Goal: Information Seeking & Learning: Check status

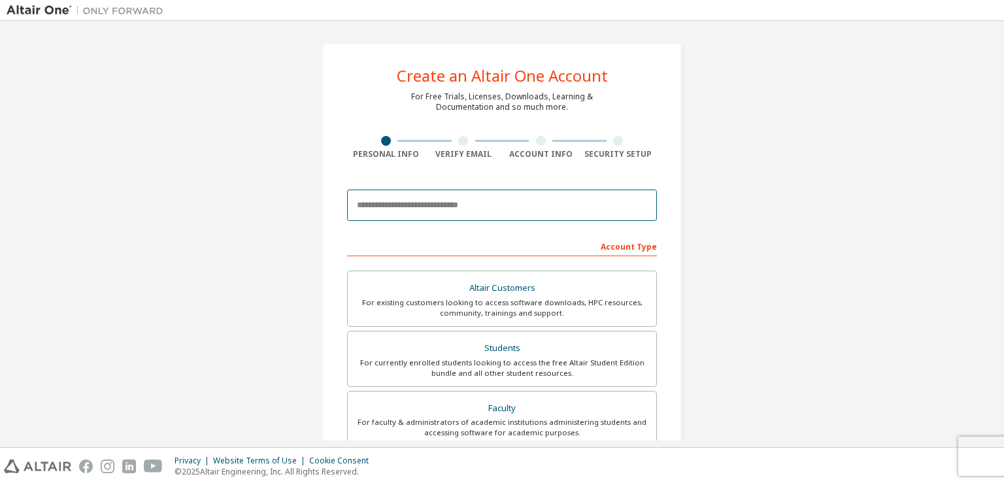
click at [471, 209] on input "email" at bounding box center [502, 205] width 310 height 31
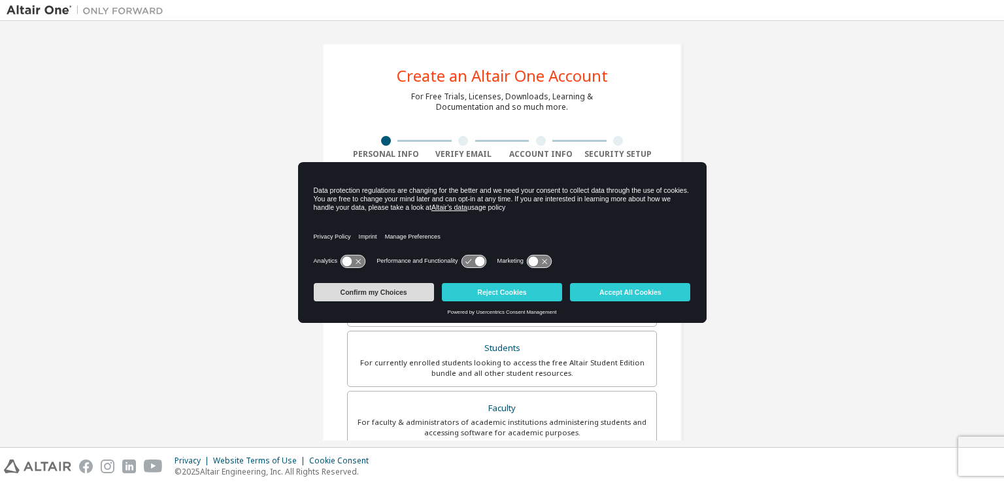
click at [412, 295] on button "Confirm my Choices" at bounding box center [374, 292] width 120 height 18
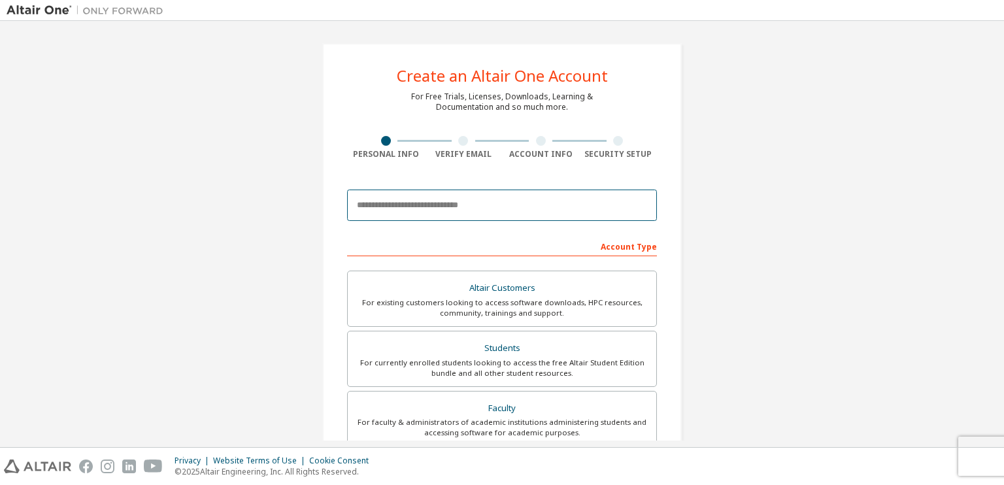
click at [423, 210] on input "email" at bounding box center [502, 205] width 310 height 31
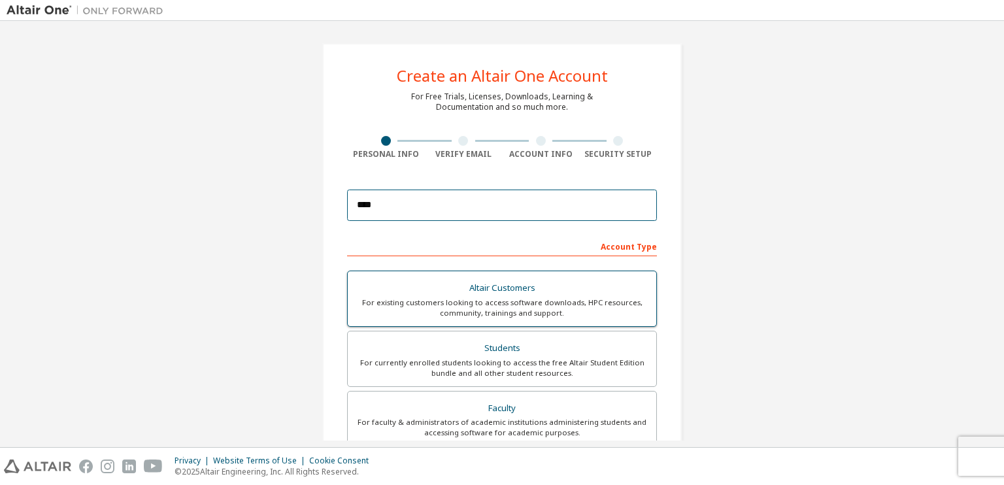
type input "**********"
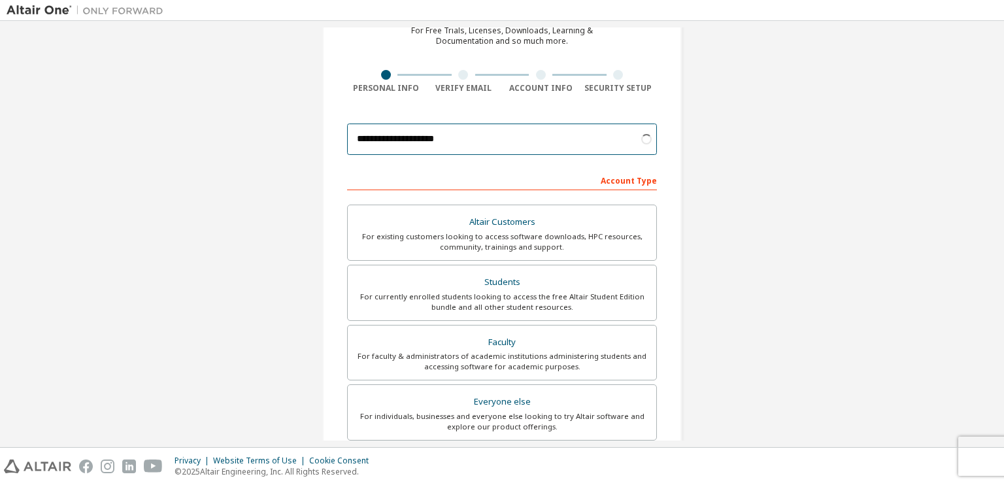
scroll to position [67, 0]
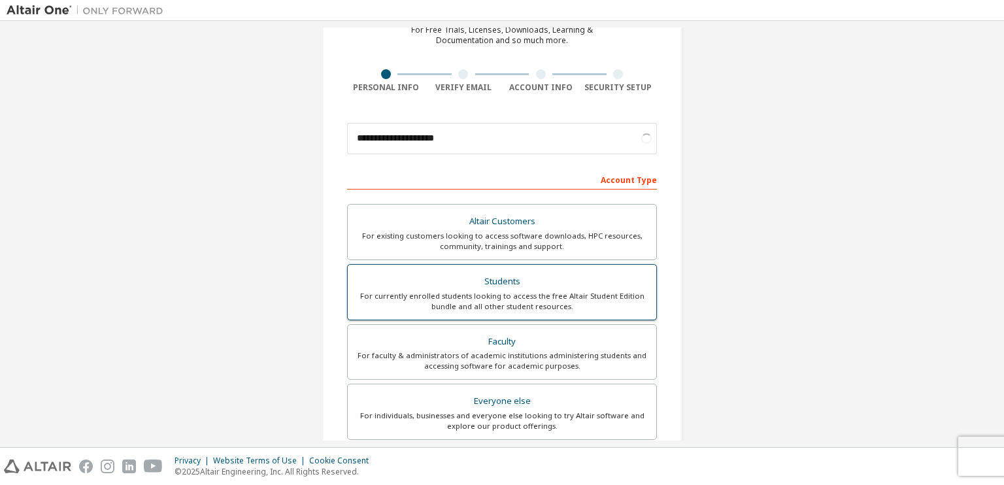
click at [513, 303] on div "For currently enrolled students looking to access the free Altair Student Editi…" at bounding box center [501, 301] width 293 height 21
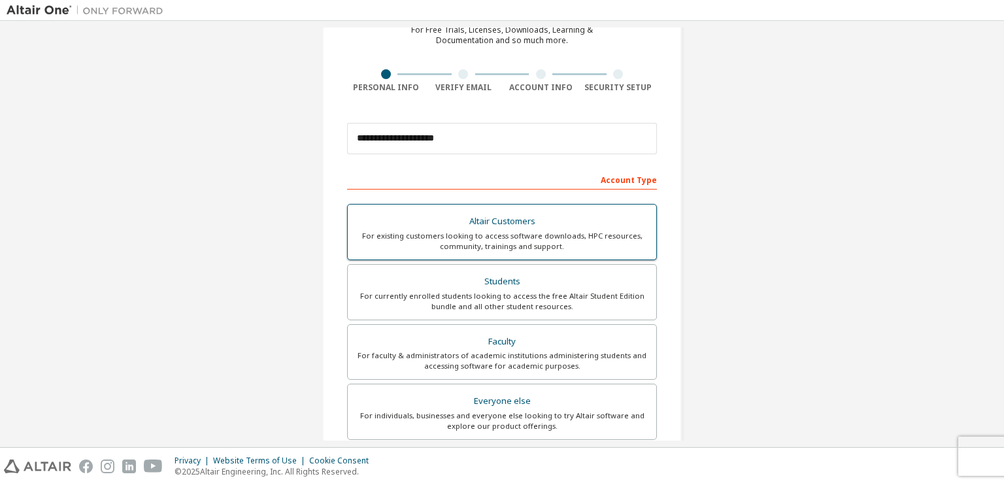
scroll to position [276, 0]
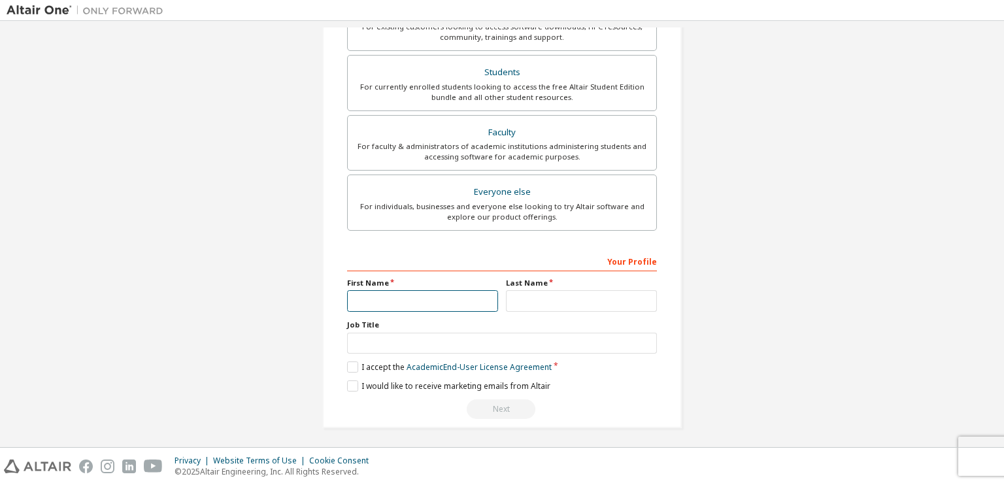
click at [465, 290] on input "text" at bounding box center [422, 301] width 151 height 22
type input "****"
type input "**********"
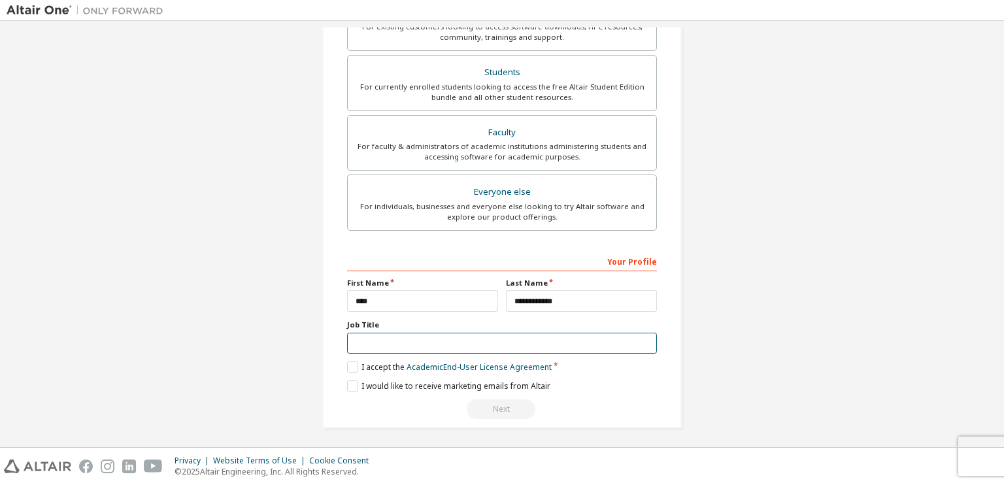
click at [423, 348] on input "text" at bounding box center [502, 344] width 310 height 22
click at [350, 365] on label "I accept the Academic End-User License Agreement" at bounding box center [449, 366] width 205 height 11
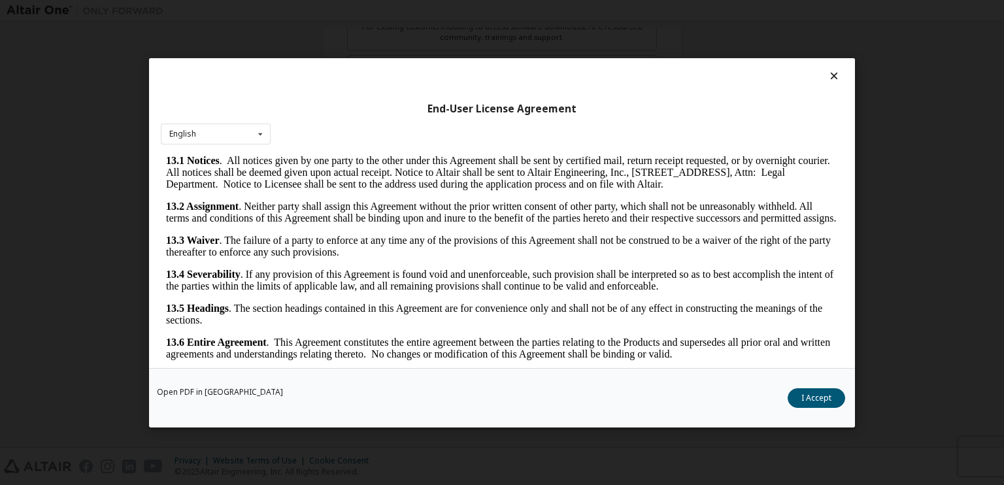
scroll to position [18, 0]
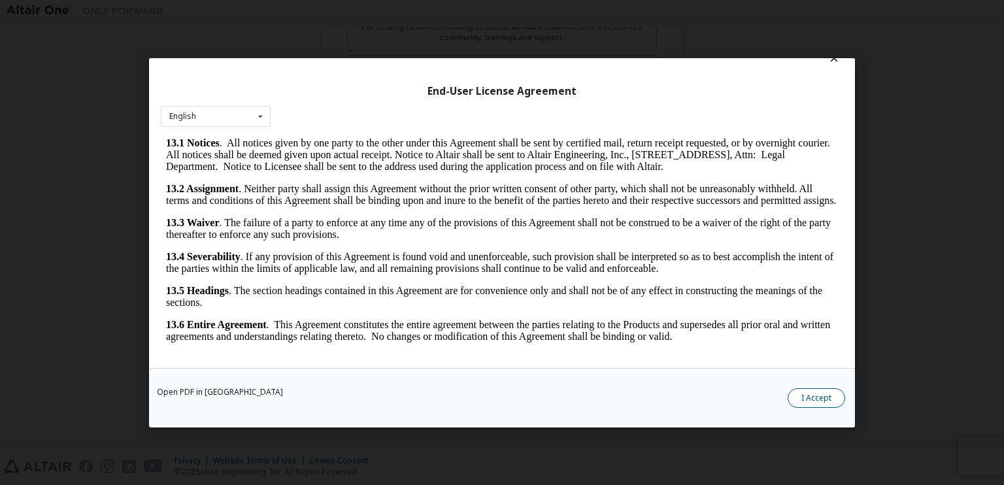
click at [813, 397] on button "I Accept" at bounding box center [816, 398] width 58 height 20
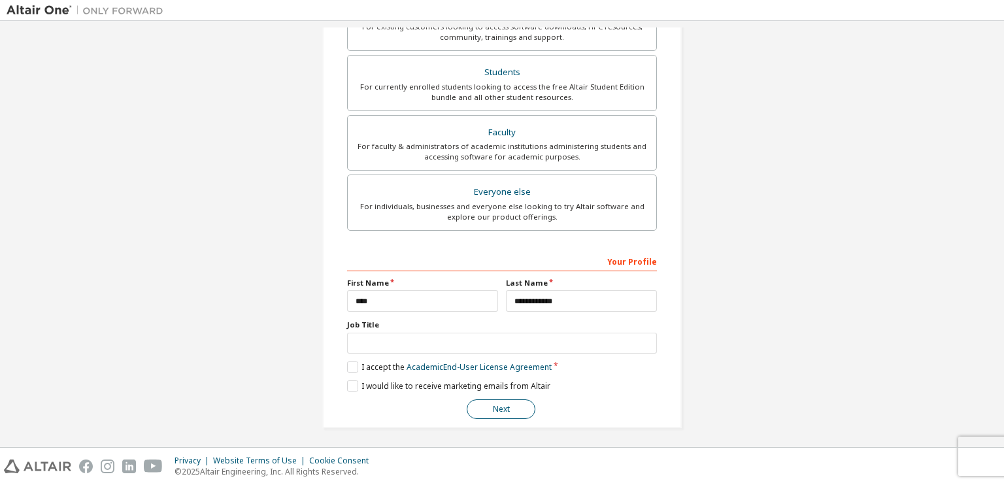
click at [486, 401] on button "Next" at bounding box center [501, 409] width 69 height 20
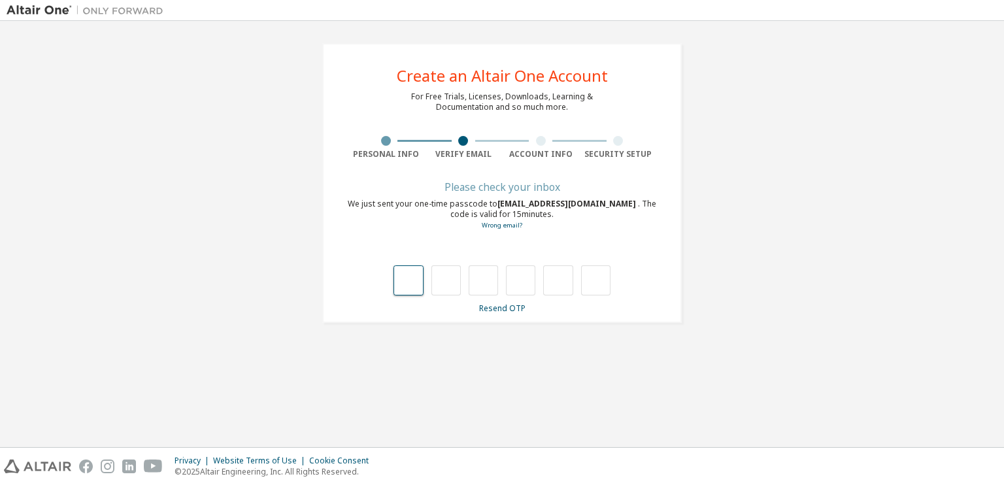
click at [400, 292] on input "text" at bounding box center [407, 280] width 29 height 30
click at [414, 269] on input "text" at bounding box center [407, 280] width 29 height 30
click at [408, 271] on input "text" at bounding box center [407, 280] width 29 height 30
type input "*"
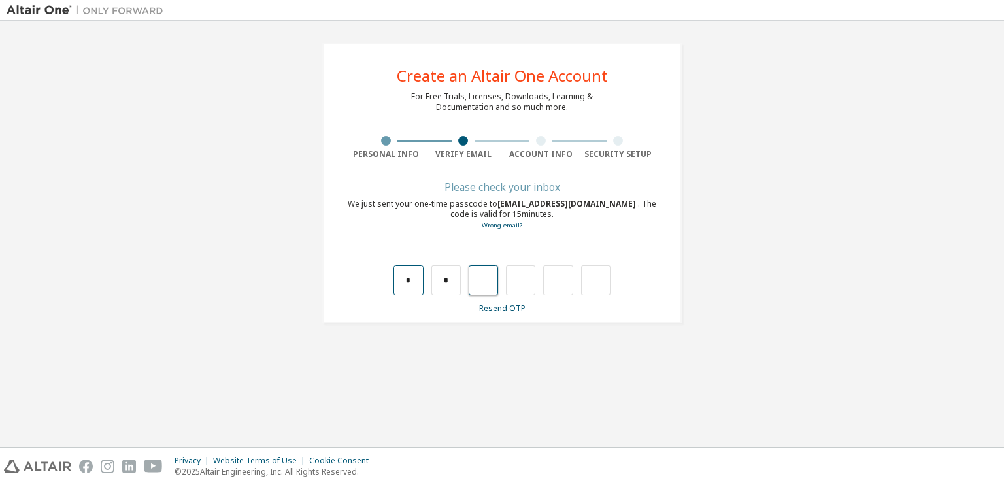
type input "*"
click at [489, 276] on input "*" at bounding box center [483, 280] width 29 height 30
click at [489, 276] on input "text" at bounding box center [483, 280] width 29 height 30
type input "*"
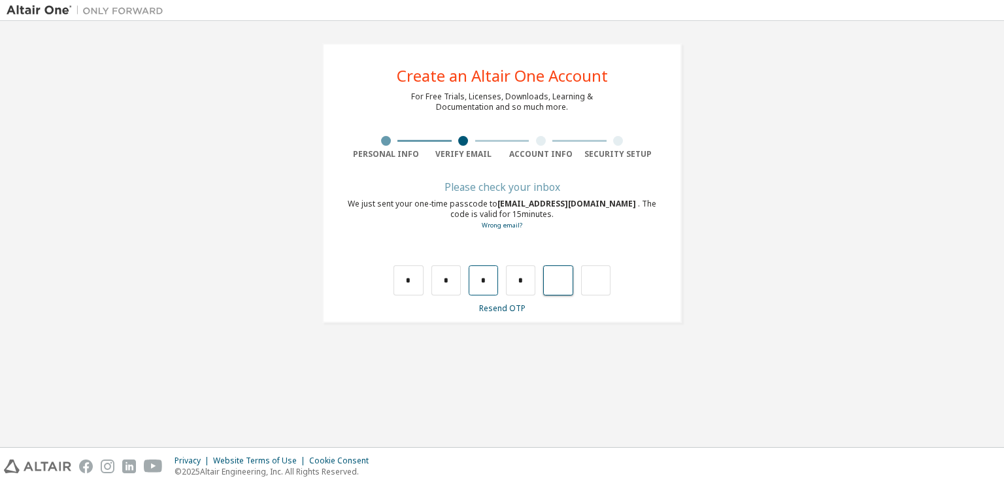
type input "*"
click at [569, 277] on input "*" at bounding box center [557, 280] width 29 height 30
click at [599, 282] on input "text" at bounding box center [595, 280] width 29 height 30
type input "*"
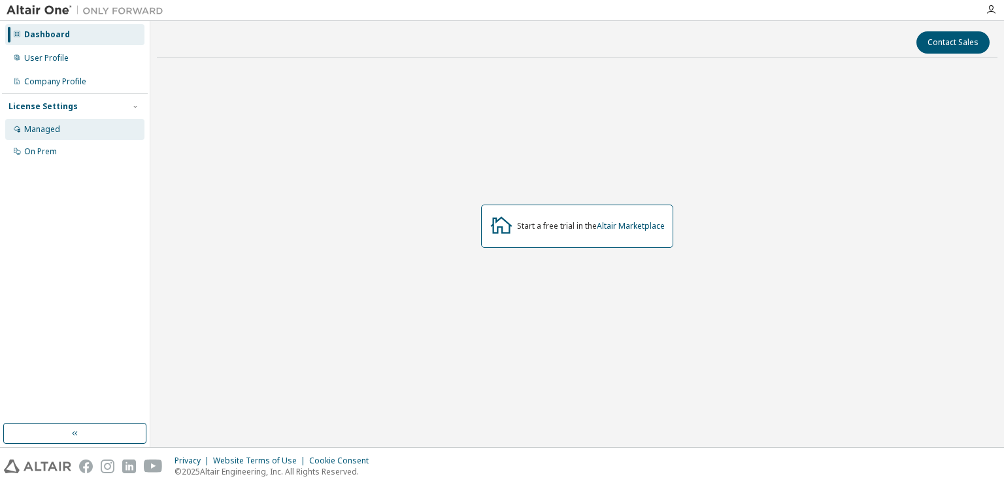
click at [61, 127] on div "Managed" at bounding box center [74, 129] width 139 height 21
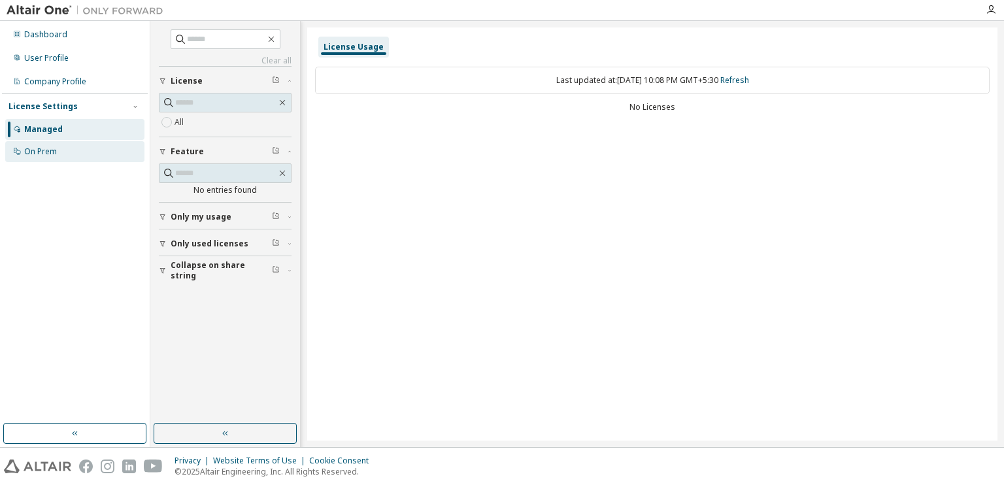
click at [61, 147] on div "On Prem" at bounding box center [74, 151] width 139 height 21
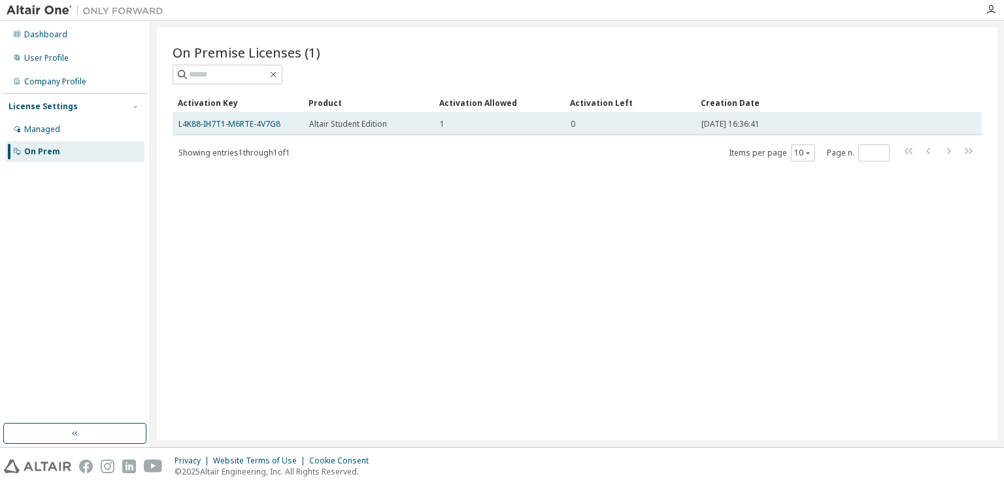
click at [601, 128] on div "0" at bounding box center [629, 124] width 119 height 10
click at [507, 125] on div "1" at bounding box center [499, 124] width 119 height 10
click at [838, 120] on div "2025-10-07 16:36:41" at bounding box center [812, 124] width 222 height 10
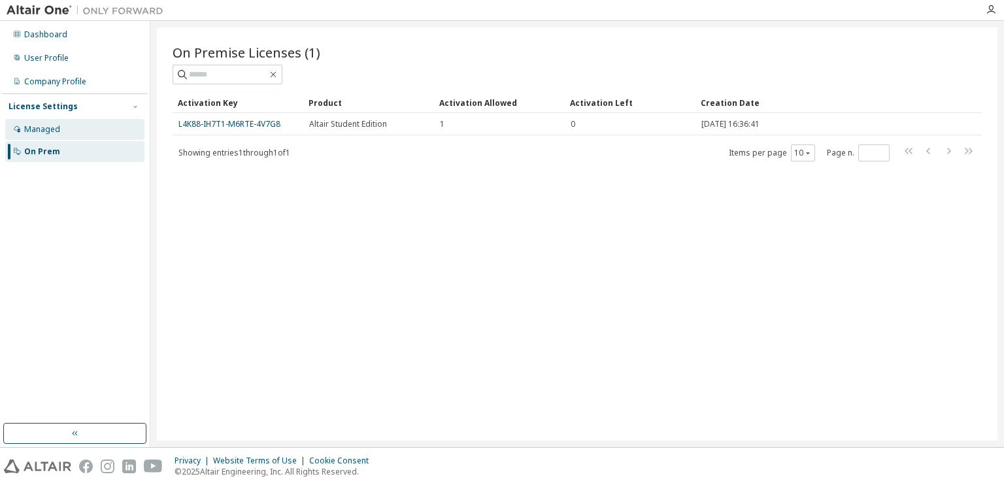
click at [47, 132] on div "Managed" at bounding box center [42, 129] width 36 height 10
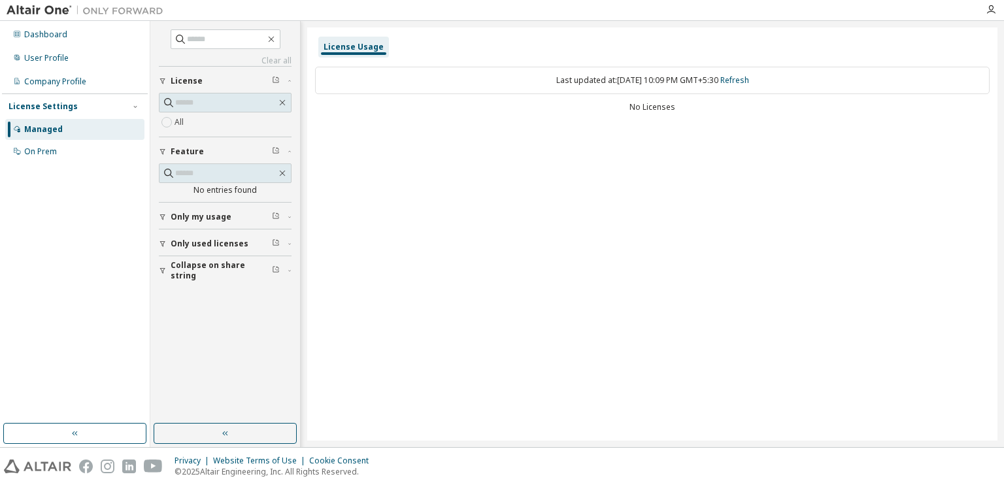
click at [184, 124] on label "All" at bounding box center [180, 122] width 12 height 16
click at [232, 271] on span "Collapse on share string" at bounding box center [221, 270] width 101 height 21
click at [227, 244] on span "Only used licenses" at bounding box center [210, 244] width 78 height 10
click at [195, 220] on span "Only my usage" at bounding box center [201, 217] width 61 height 10
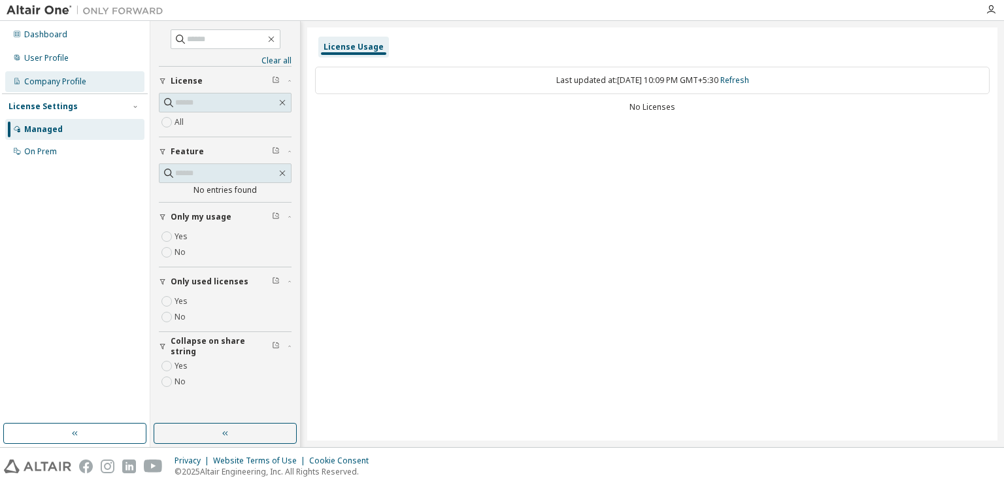
click at [63, 87] on div "Company Profile" at bounding box center [74, 81] width 139 height 21
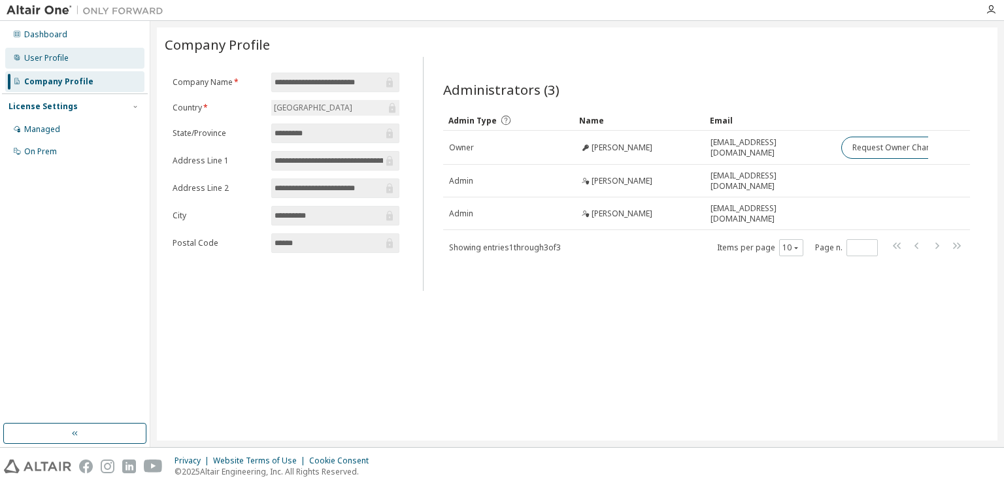
click at [60, 59] on div "User Profile" at bounding box center [46, 58] width 44 height 10
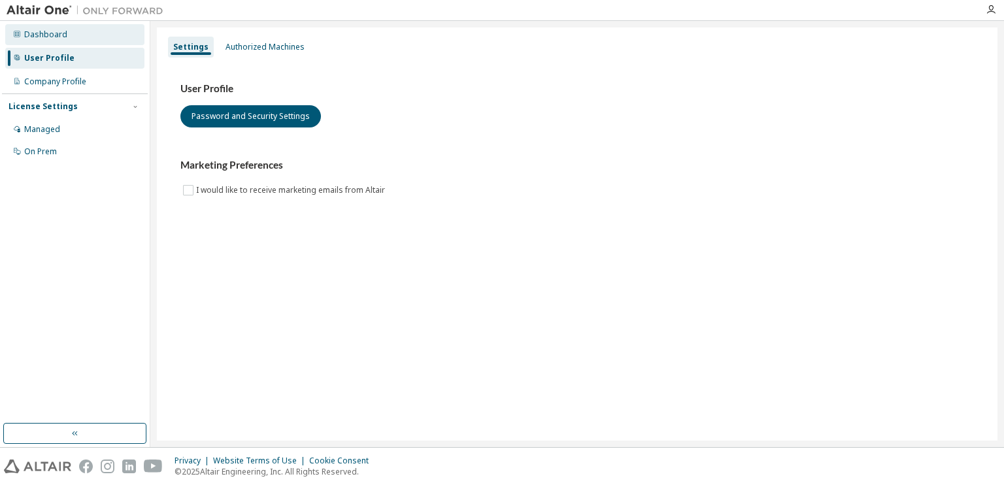
click at [66, 36] on div "Dashboard" at bounding box center [74, 34] width 139 height 21
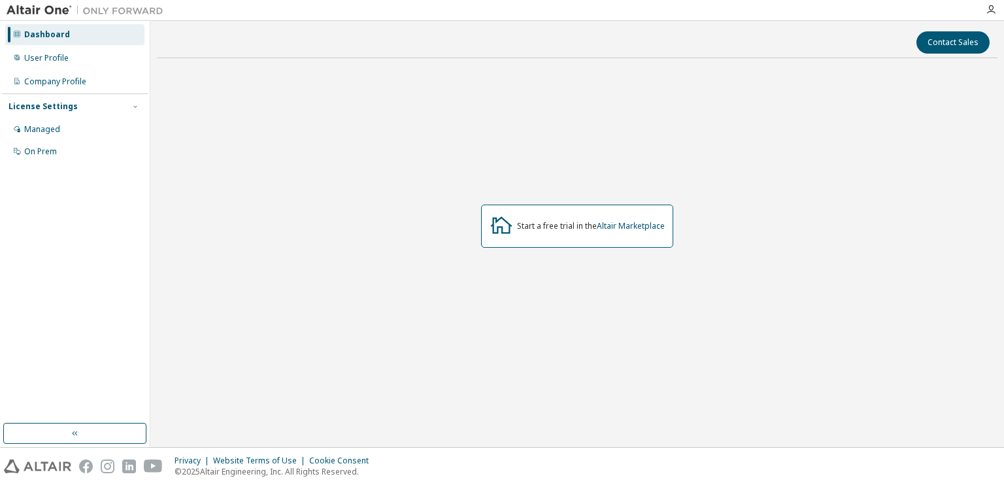
click at [93, 44] on div "Dashboard" at bounding box center [74, 34] width 139 height 21
click at [115, 75] on div "Company Profile" at bounding box center [74, 81] width 139 height 21
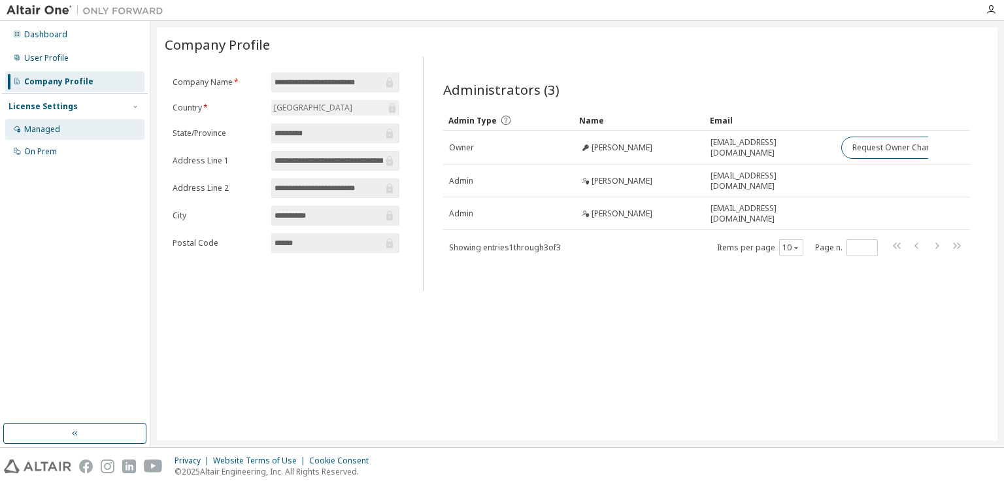
click at [97, 125] on div "Managed" at bounding box center [74, 129] width 139 height 21
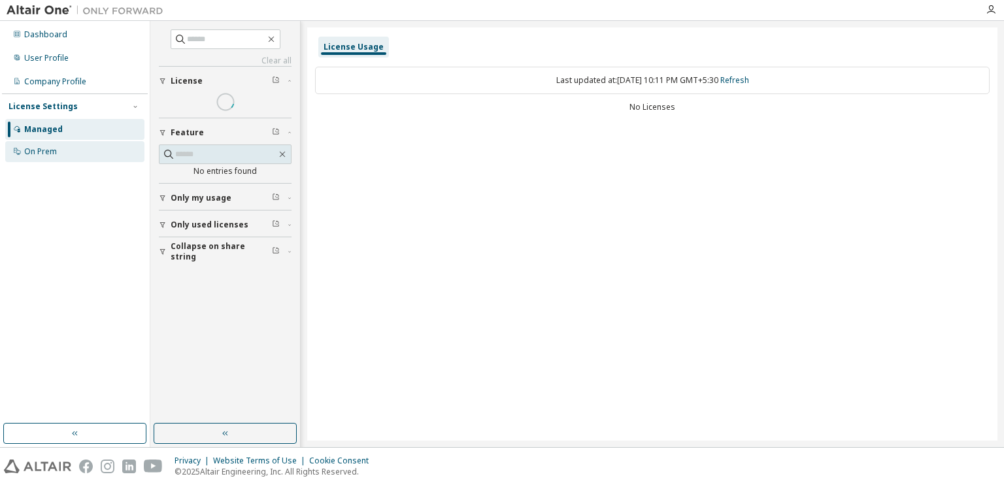
click at [96, 144] on div "On Prem" at bounding box center [74, 151] width 139 height 21
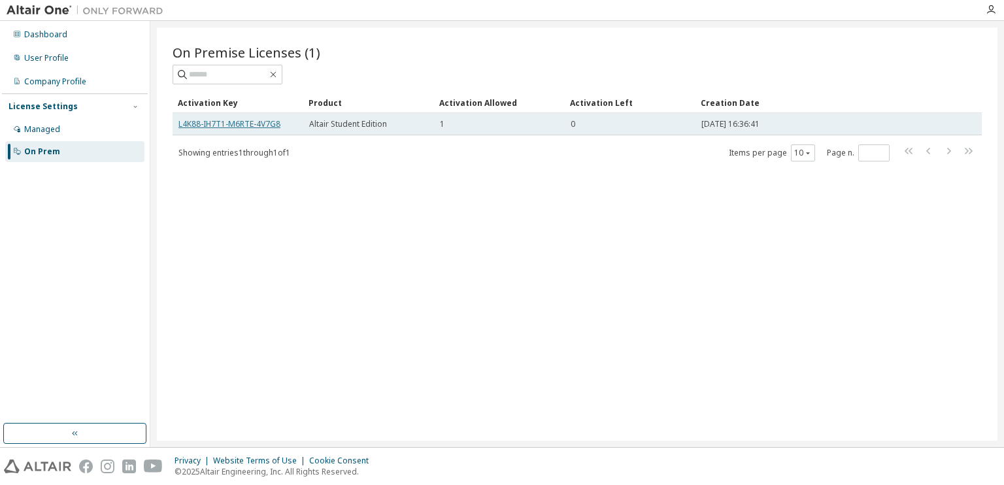
click at [247, 124] on link "L4K88-IH7T1-M6RTE-4V7G8" at bounding box center [229, 123] width 102 height 11
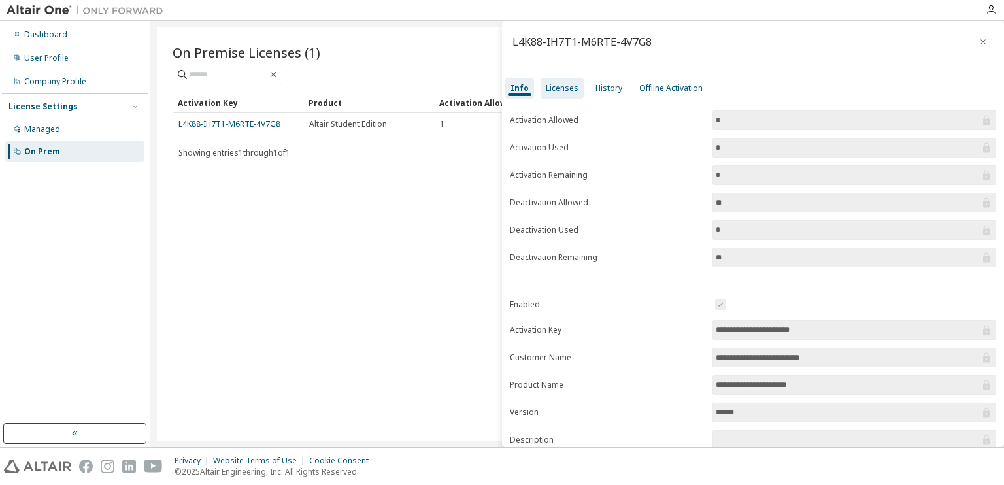
click at [559, 94] on div "Licenses" at bounding box center [561, 88] width 43 height 21
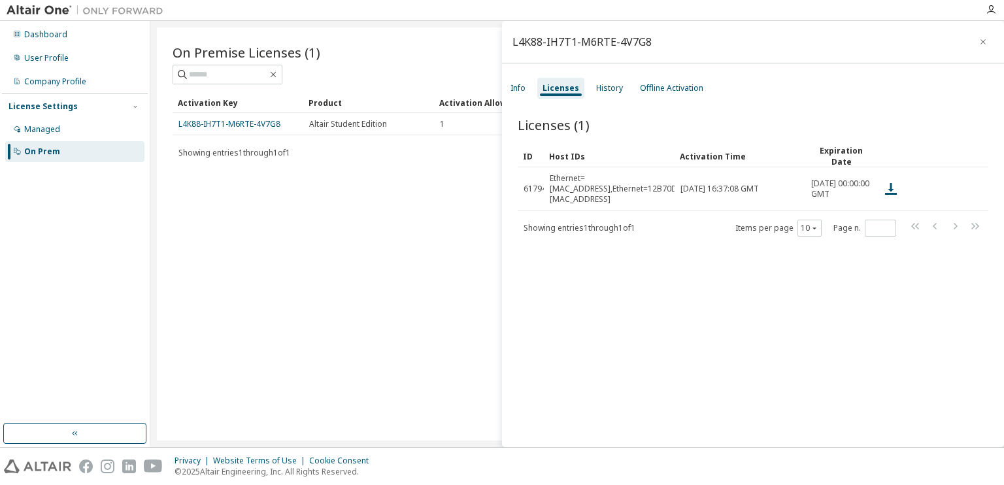
scroll to position [20, 0]
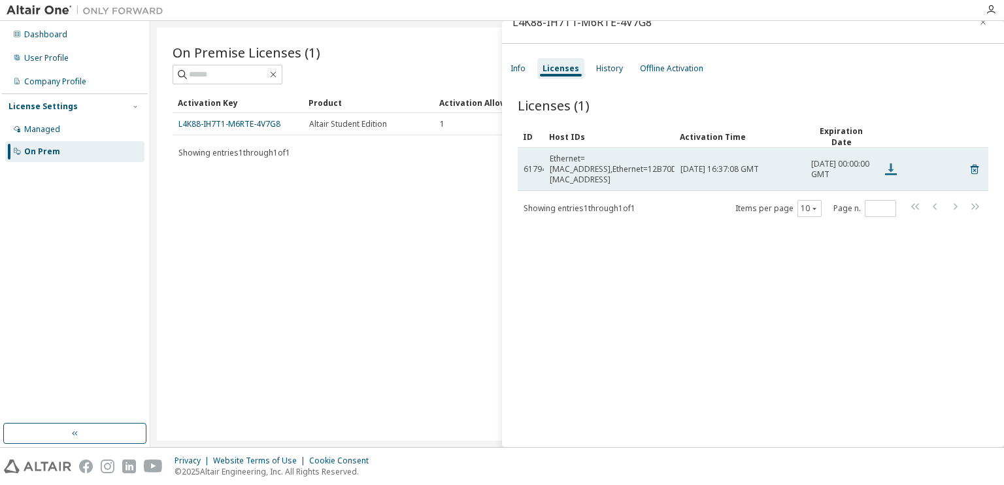
click at [887, 163] on icon at bounding box center [891, 169] width 16 height 16
